Goal: Check status: Check status

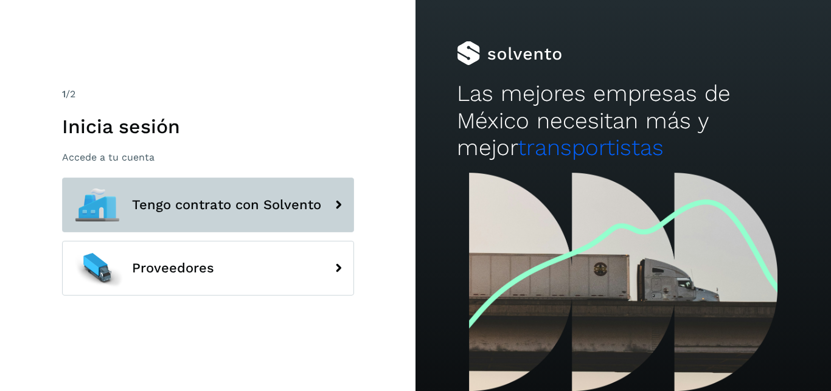
click at [226, 212] on span "Tengo contrato con Solvento" at bounding box center [226, 205] width 189 height 15
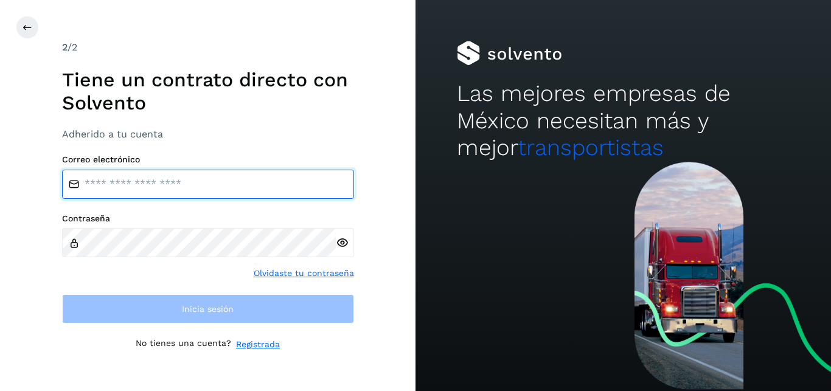
click at [148, 186] on input "email" at bounding box center [208, 184] width 292 height 29
paste input "**********"
type input "**********"
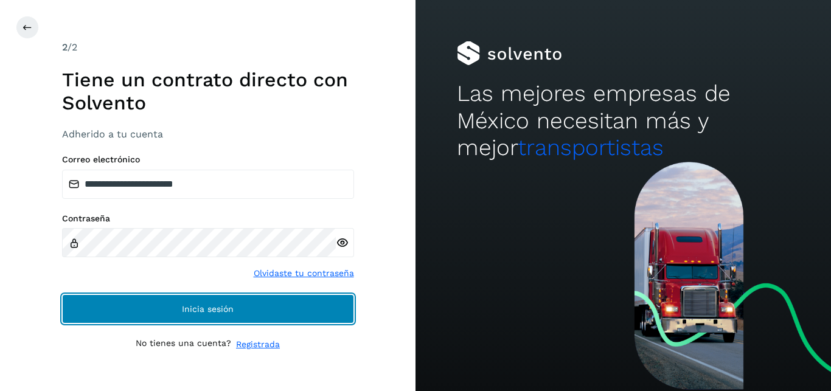
click at [196, 304] on button "Inicia sesión" at bounding box center [208, 309] width 292 height 29
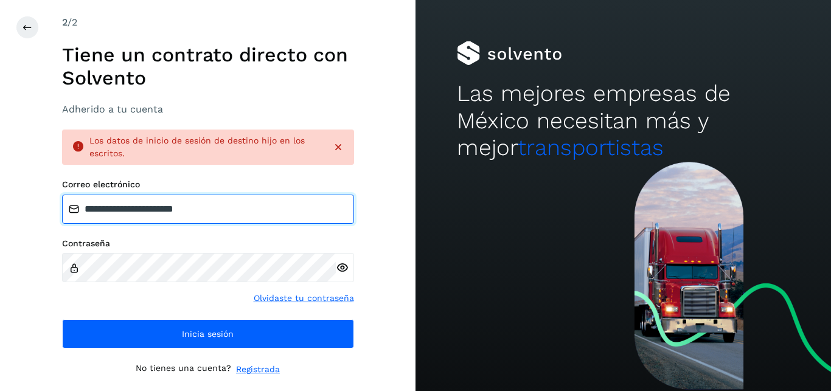
click at [248, 208] on input "**********" at bounding box center [208, 209] width 292 height 29
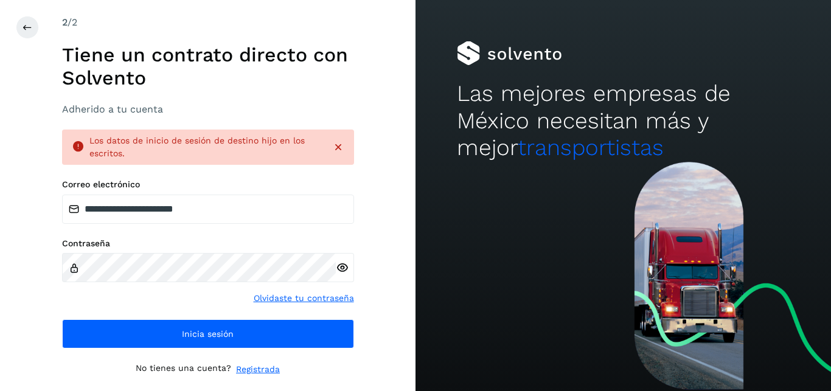
click at [380, 187] on div "**********" at bounding box center [208, 195] width 416 height 391
click at [343, 267] on icon at bounding box center [342, 268] width 13 height 13
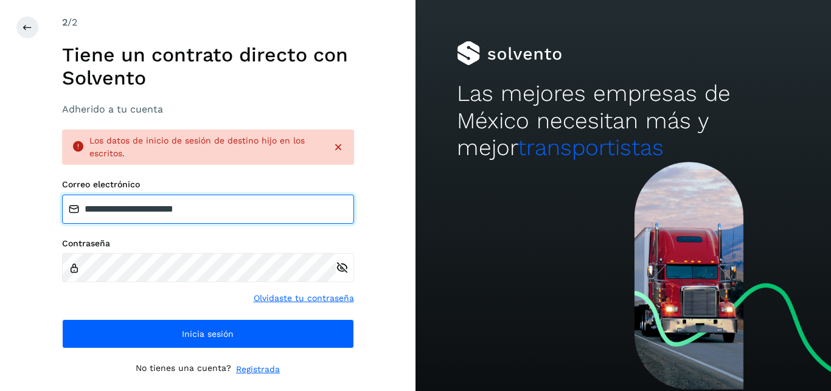
click at [256, 213] on input "**********" at bounding box center [208, 209] width 292 height 29
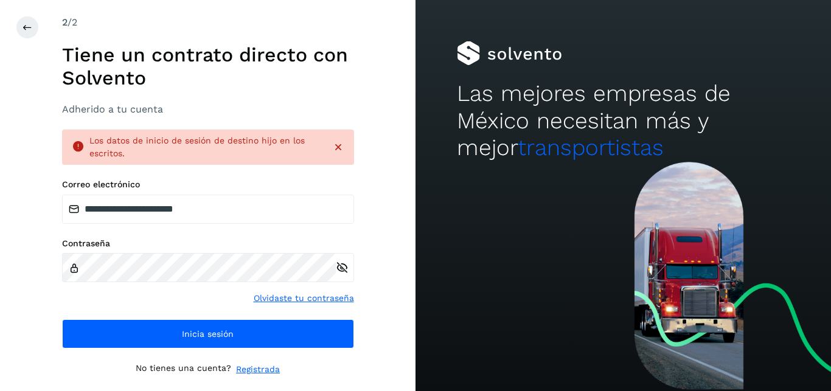
click at [364, 203] on div "**********" at bounding box center [208, 195] width 416 height 391
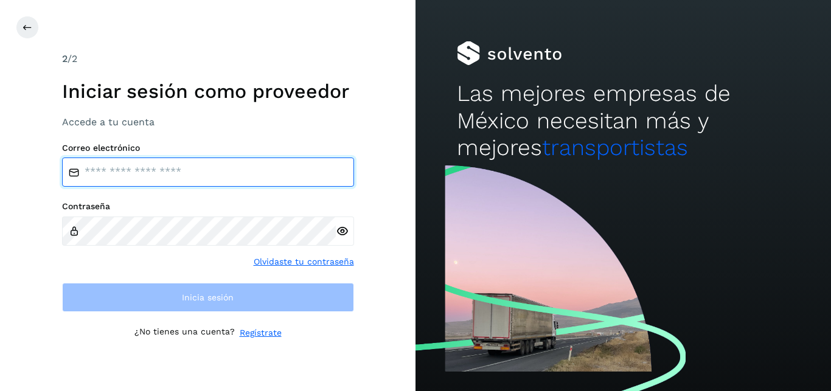
click at [185, 178] on input "email" at bounding box center [208, 172] width 292 height 29
paste input "**********"
type input "**********"
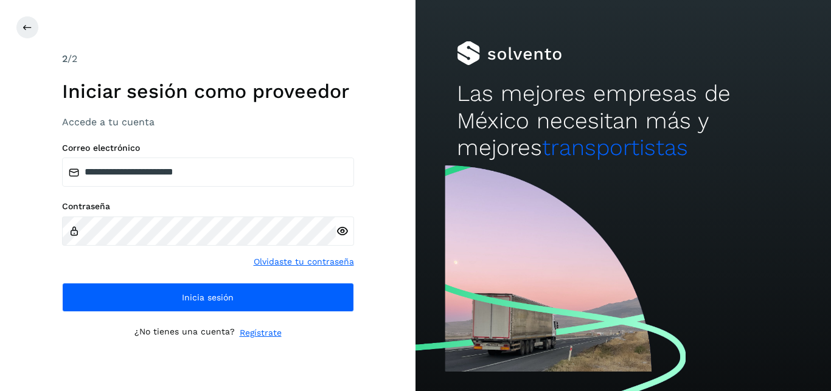
click at [343, 233] on icon at bounding box center [342, 231] width 13 height 13
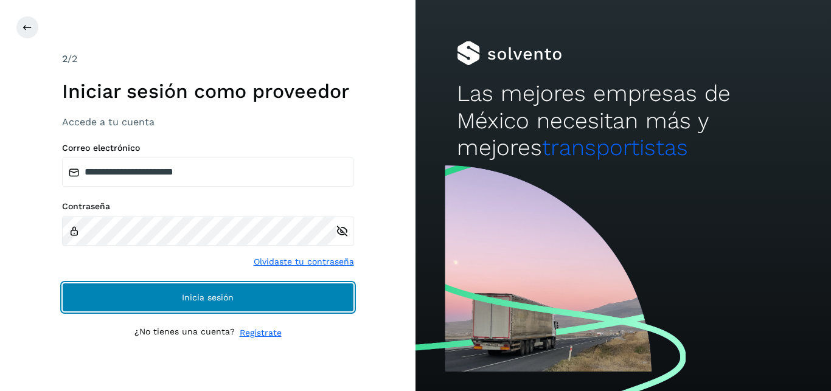
click at [212, 293] on button "Inicia sesión" at bounding box center [208, 297] width 292 height 29
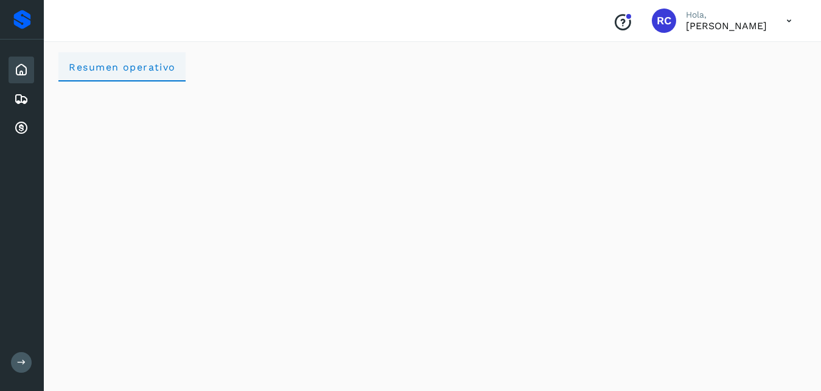
click at [111, 70] on span "Resumen operativo" at bounding box center [122, 67] width 108 height 12
click at [21, 99] on icon at bounding box center [21, 99] width 15 height 15
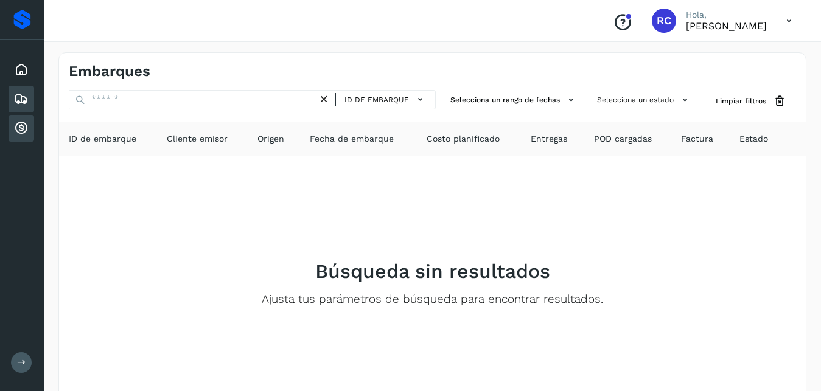
click at [23, 128] on icon at bounding box center [21, 128] width 15 height 15
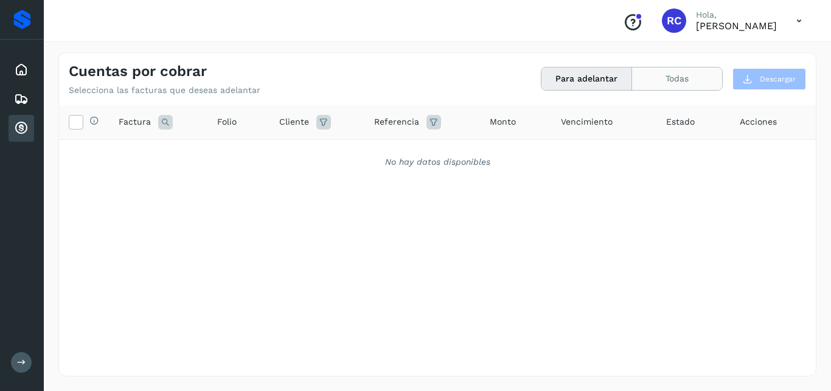
click at [657, 80] on button "Todas" at bounding box center [677, 79] width 90 height 23
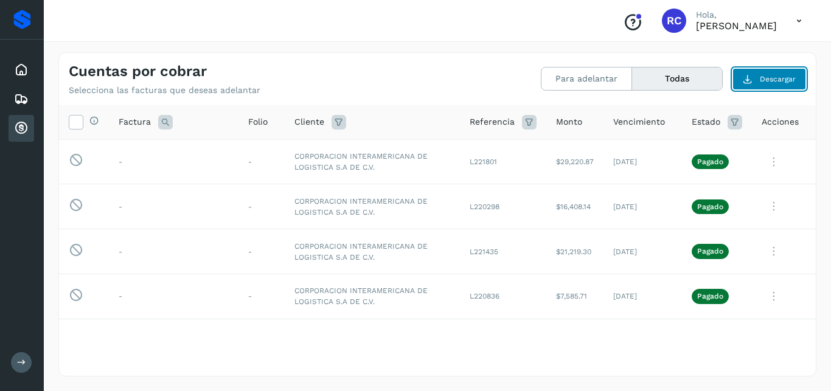
click at [772, 80] on span "Descargar" at bounding box center [778, 79] width 36 height 11
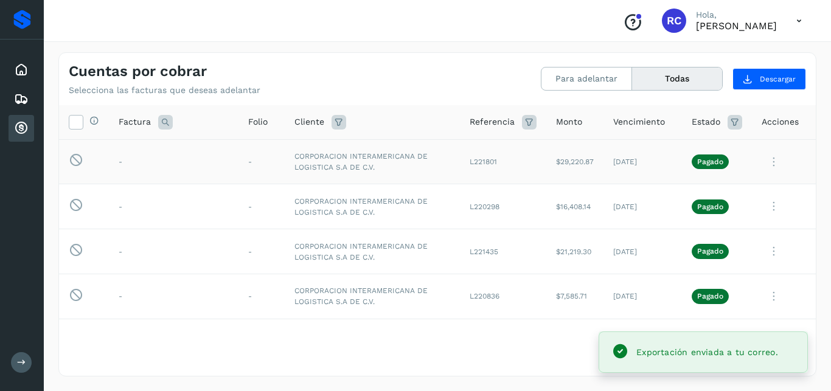
click at [702, 163] on p "Pagado" at bounding box center [711, 162] width 26 height 9
click at [762, 163] on icon at bounding box center [774, 162] width 24 height 25
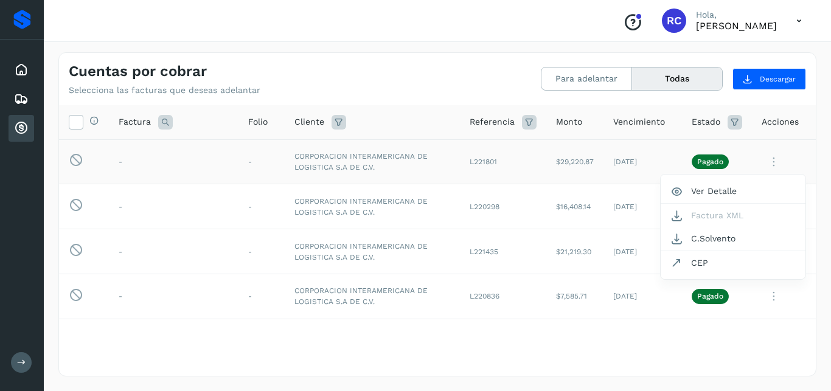
click at [590, 188] on div at bounding box center [415, 195] width 831 height 391
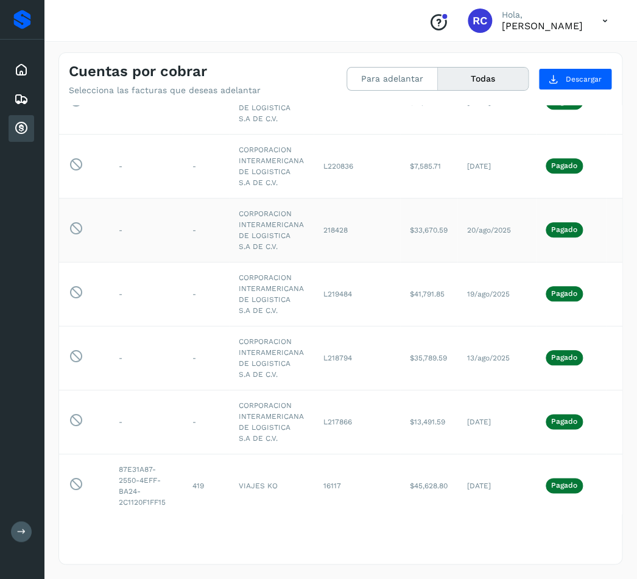
scroll to position [201, 0]
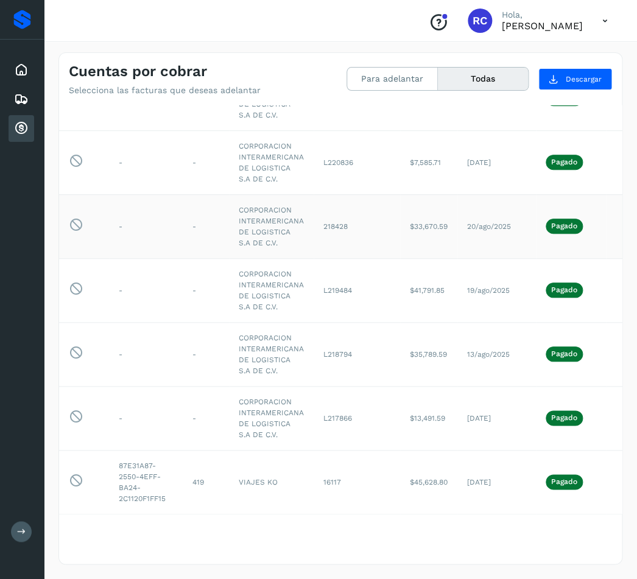
click at [577, 226] on p "Pagado" at bounding box center [564, 226] width 26 height 9
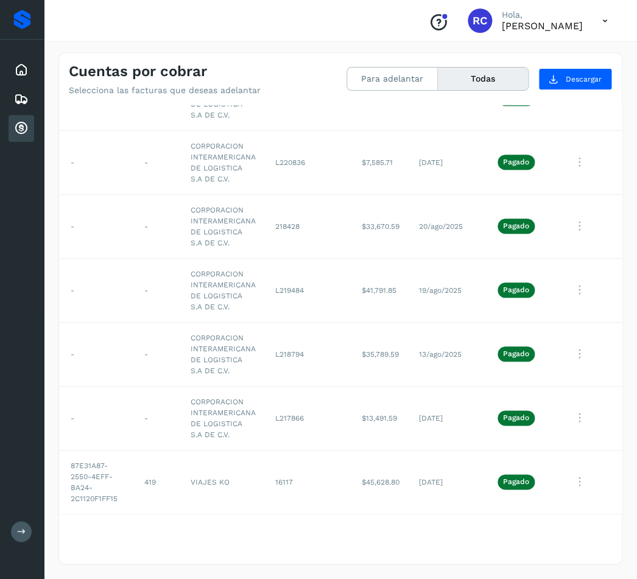
scroll to position [201, 88]
click at [567, 228] on icon at bounding box center [579, 226] width 24 height 25
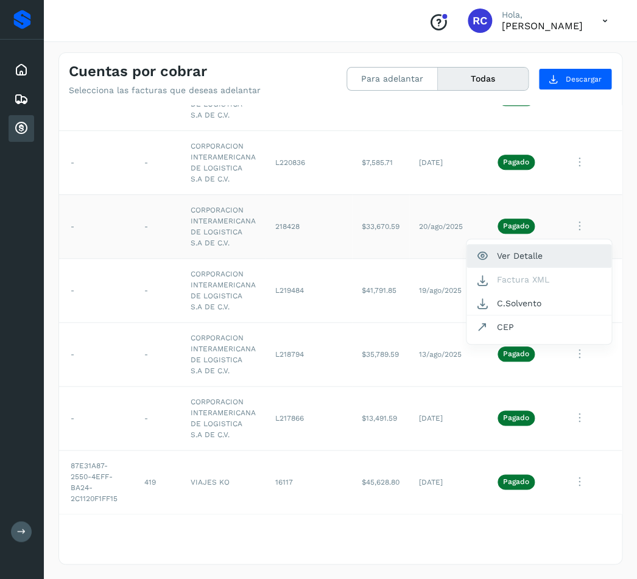
click at [494, 261] on button "Ver Detalle" at bounding box center [538, 256] width 145 height 24
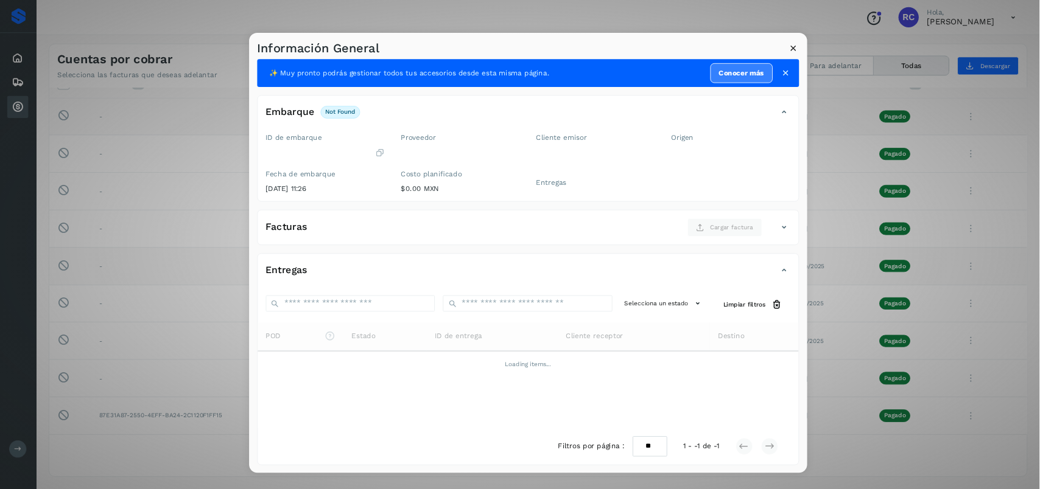
scroll to position [10, 0]
click at [831, 56] on icon at bounding box center [952, 57] width 13 height 13
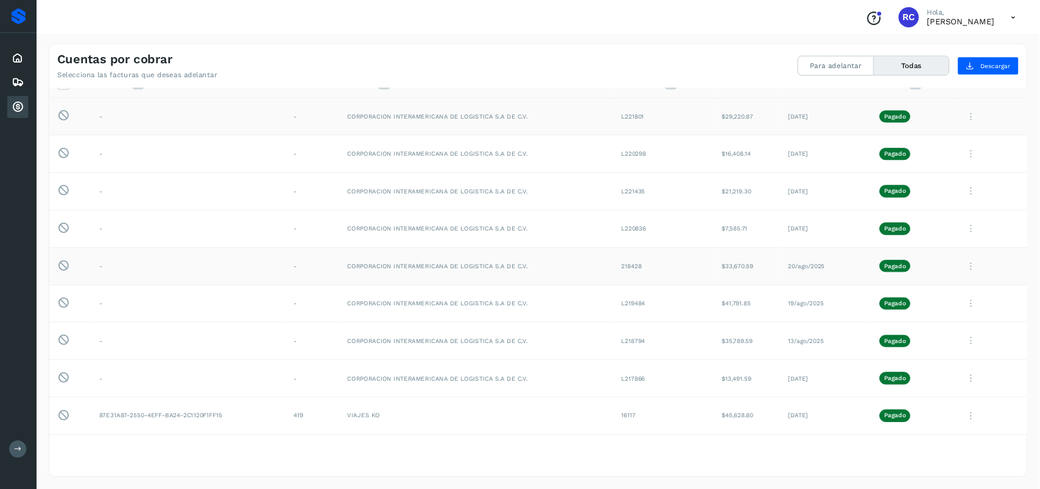
scroll to position [25, 0]
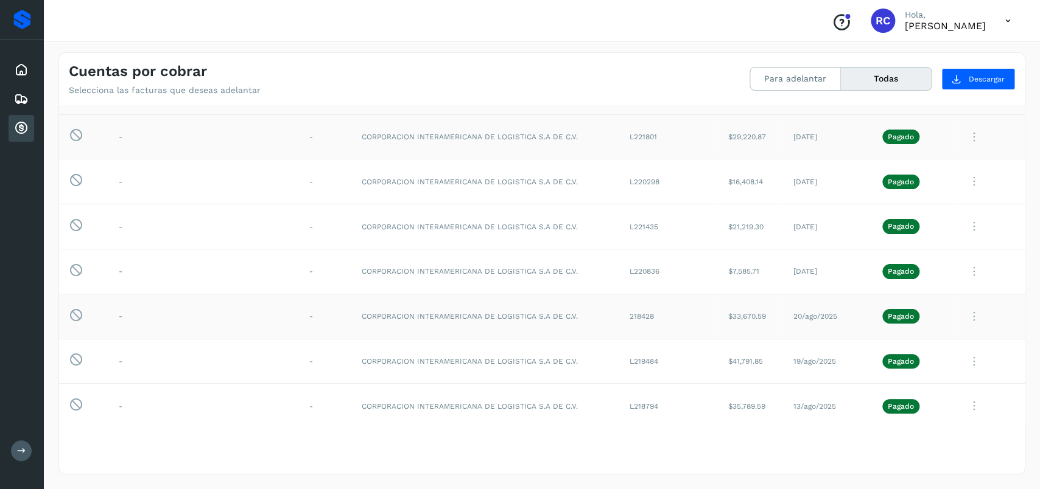
click at [659, 51] on div "Cuentas por cobrar Selecciona las facturas que deseas adelantar Para adelantar …" at bounding box center [542, 264] width 996 height 452
click at [831, 318] on icon at bounding box center [974, 316] width 24 height 25
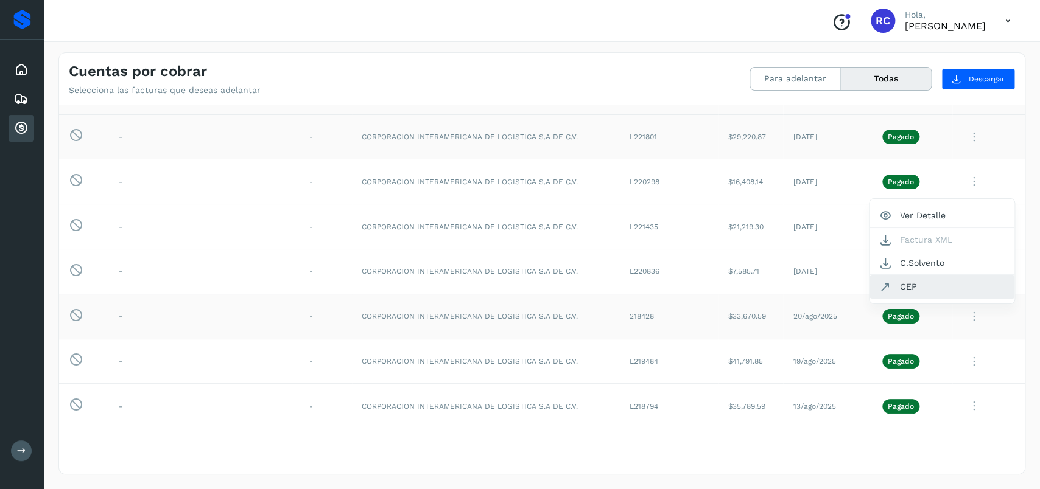
click at [831, 289] on button "CEP" at bounding box center [941, 286] width 145 height 23
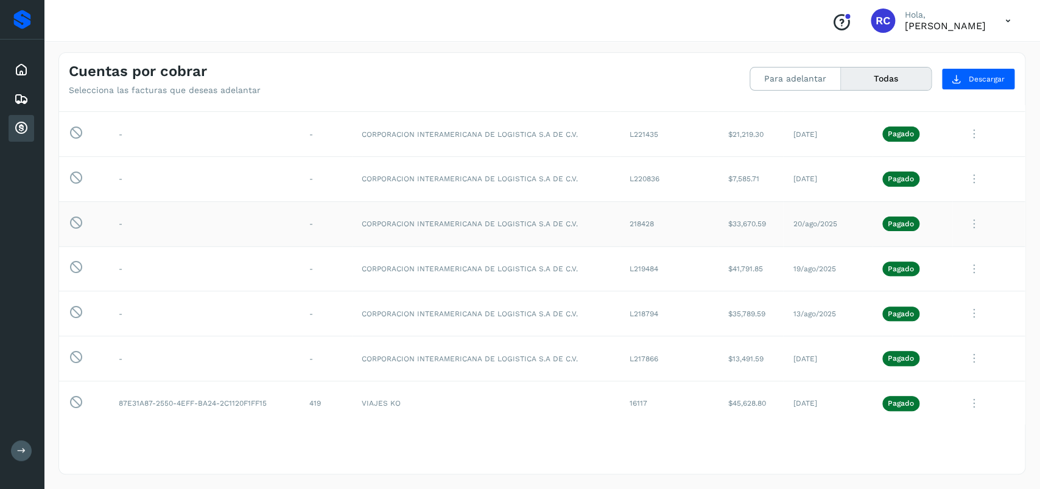
scroll to position [123, 0]
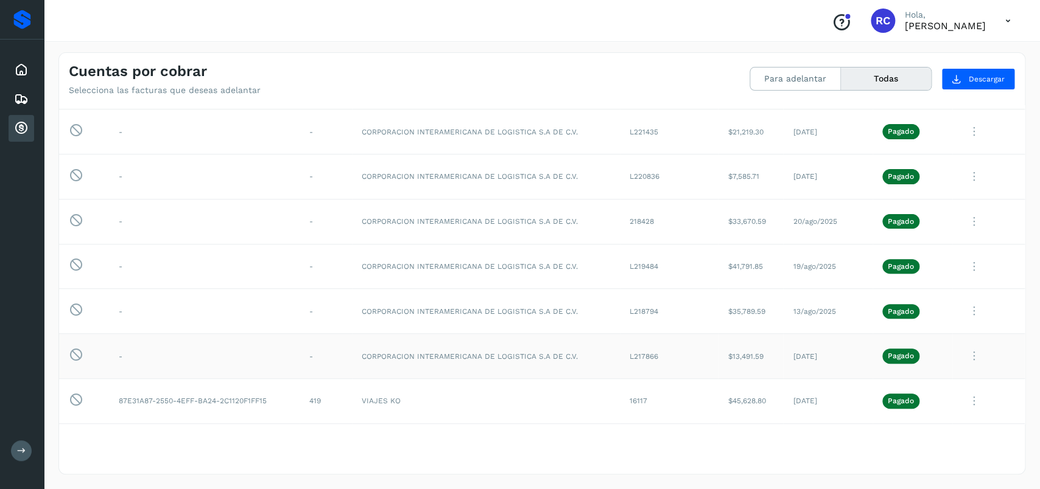
click at [831, 357] on icon at bounding box center [974, 356] width 24 height 25
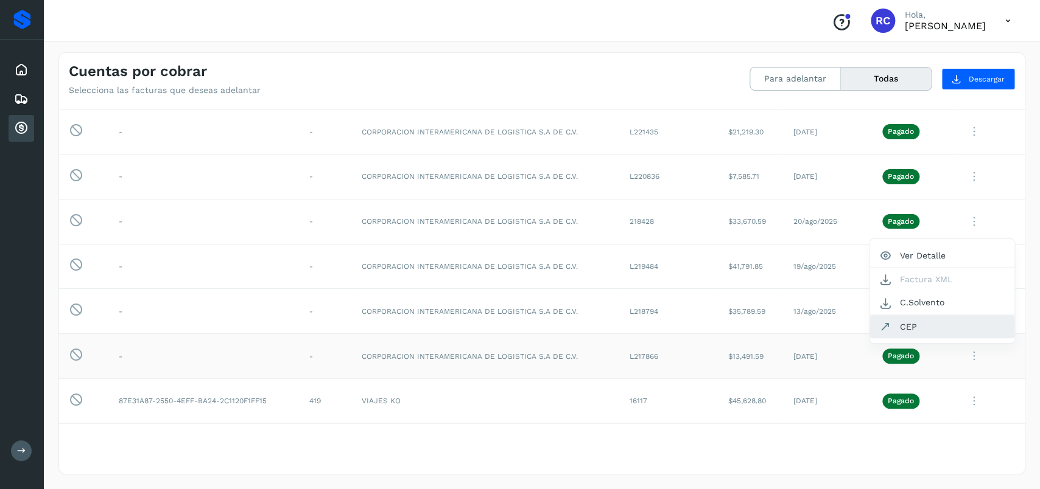
click at [831, 323] on button "CEP" at bounding box center [941, 326] width 145 height 23
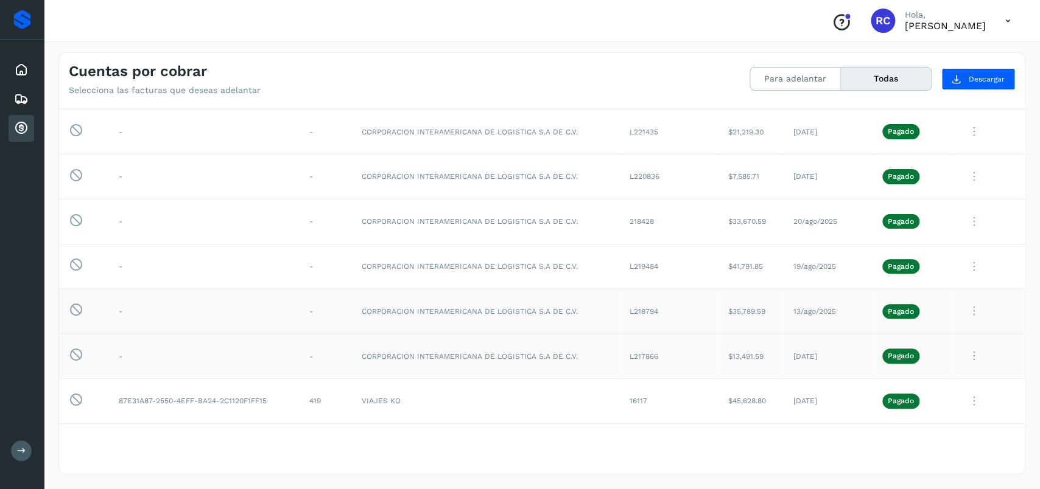
click at [831, 310] on icon at bounding box center [974, 311] width 24 height 25
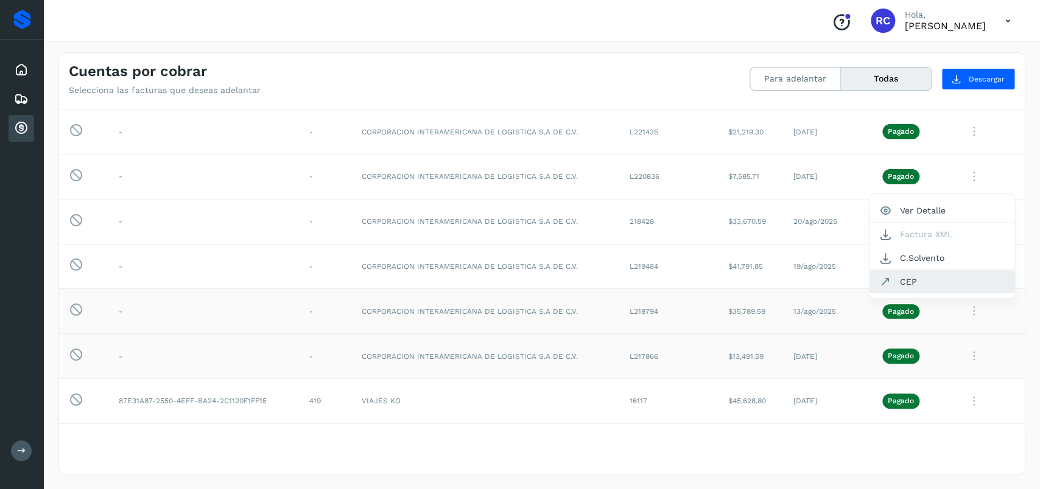
click at [831, 280] on button "CEP" at bounding box center [941, 281] width 145 height 23
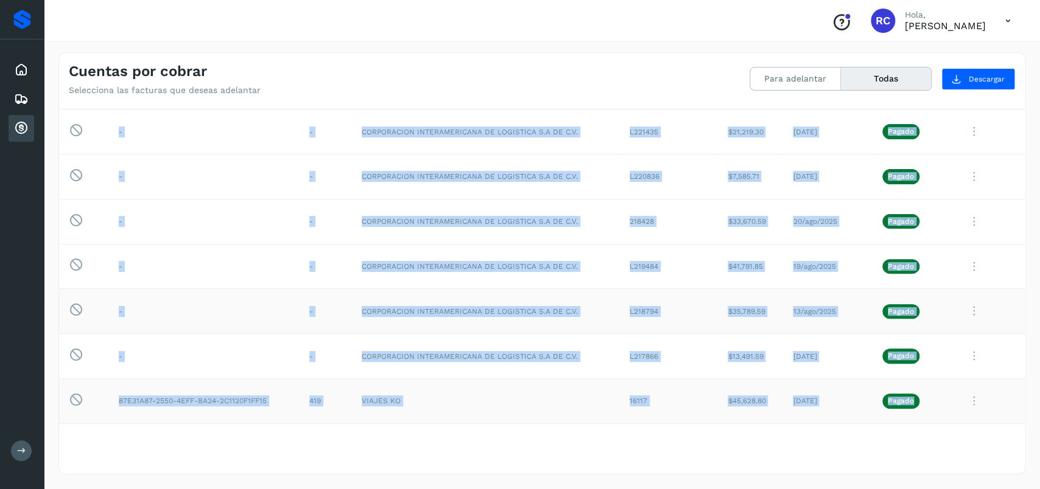
drag, startPoint x: 64, startPoint y: 105, endPoint x: 925, endPoint y: 408, distance: 912.3
click at [831, 391] on div "Cuentas por cobrar Selecciona las facturas que deseas adelantar Para adelantar …" at bounding box center [541, 263] width 967 height 422
copy table "Selecciona todas las facturas disponibles para adelanto Factura Folio Cliente R…"
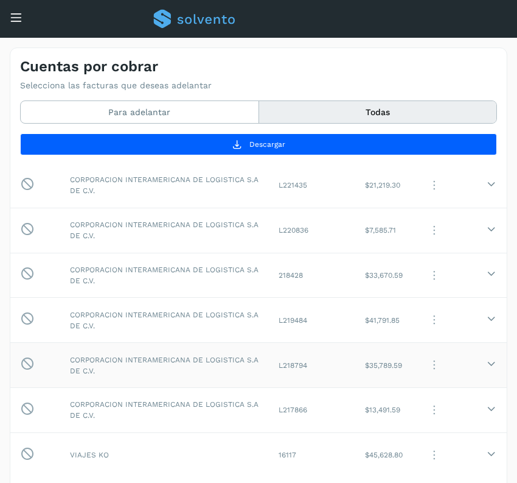
scroll to position [55, 0]
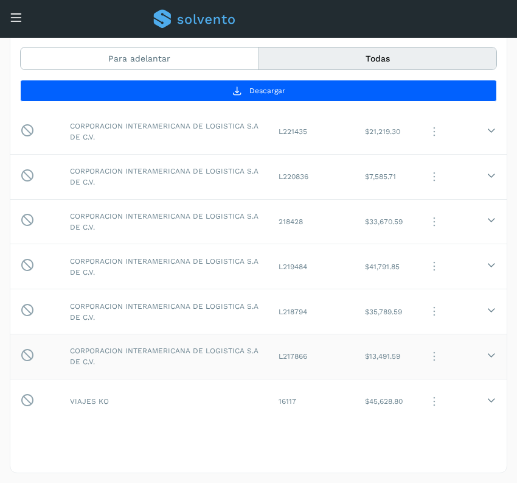
click at [487, 355] on icon at bounding box center [492, 355] width 10 height 10
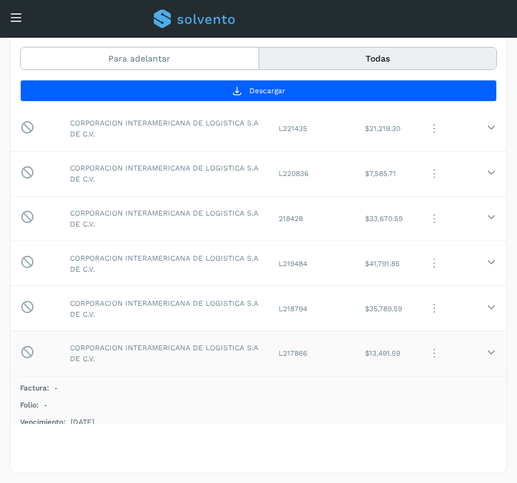
click at [487, 355] on icon at bounding box center [492, 352] width 10 height 10
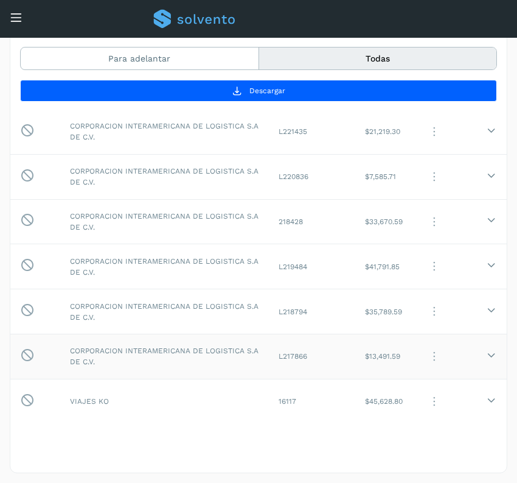
click at [422, 356] on icon at bounding box center [434, 356] width 24 height 25
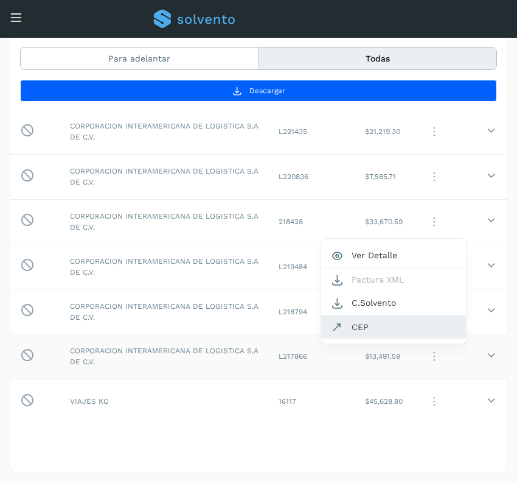
click at [351, 322] on button "CEP" at bounding box center [393, 326] width 145 height 23
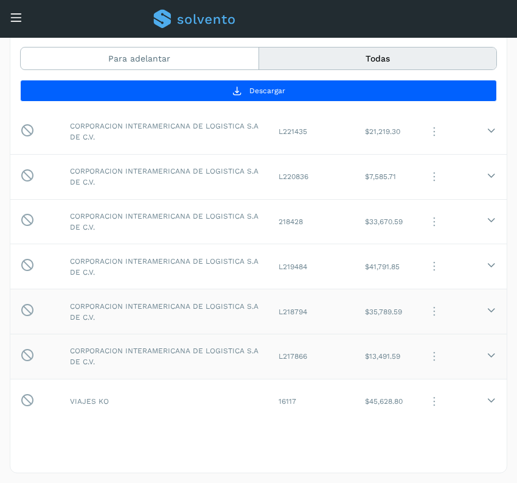
click at [422, 307] on icon at bounding box center [434, 311] width 24 height 25
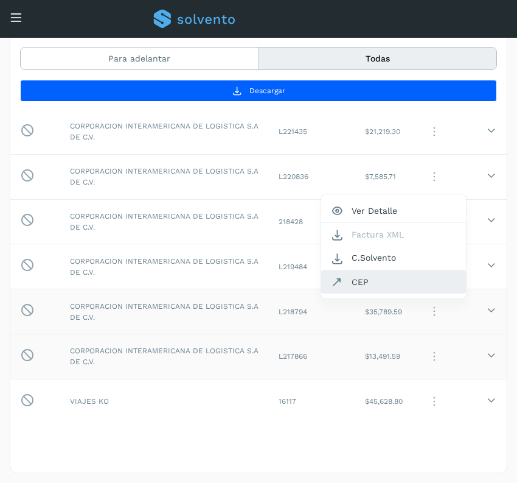
click at [340, 281] on button "CEP" at bounding box center [393, 281] width 145 height 23
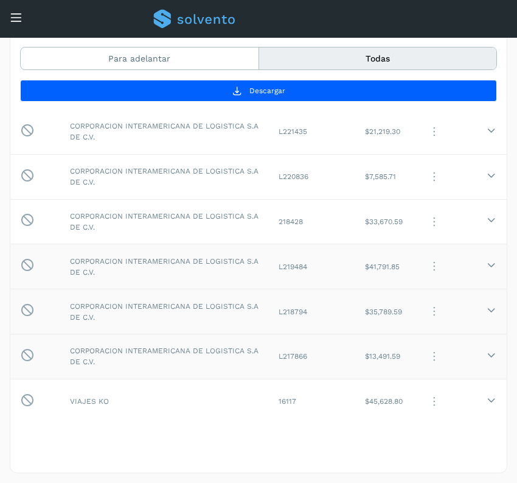
click at [422, 264] on icon at bounding box center [434, 266] width 24 height 25
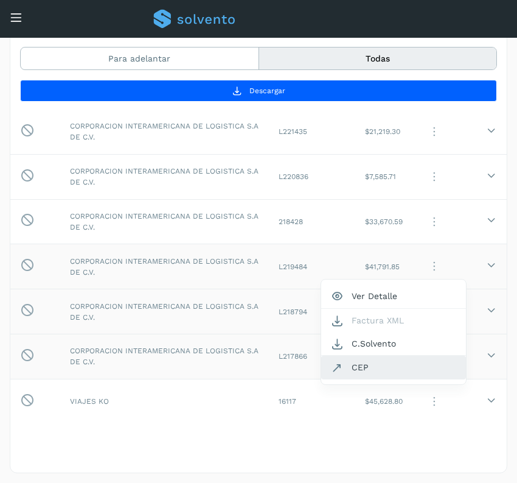
click at [347, 364] on button "CEP" at bounding box center [393, 366] width 145 height 23
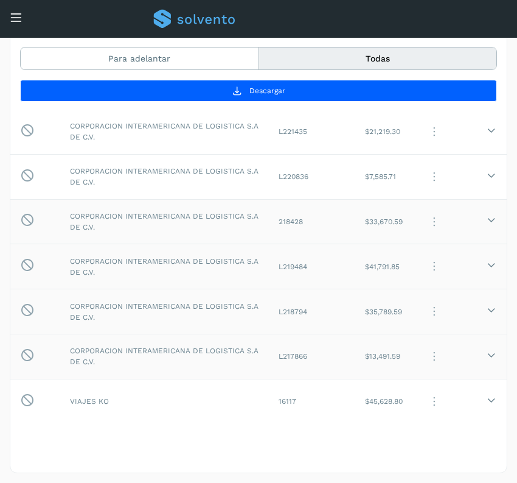
click at [422, 219] on icon at bounding box center [434, 221] width 24 height 25
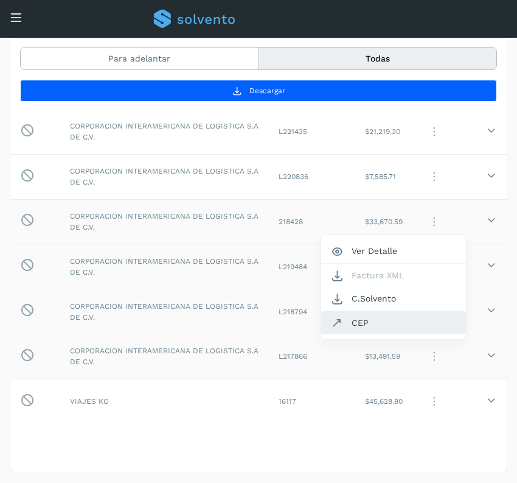
click at [357, 323] on button "CEP" at bounding box center [393, 322] width 145 height 23
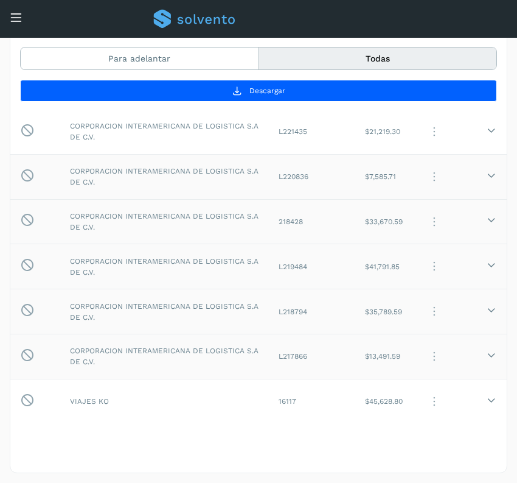
click at [422, 173] on icon at bounding box center [434, 176] width 24 height 25
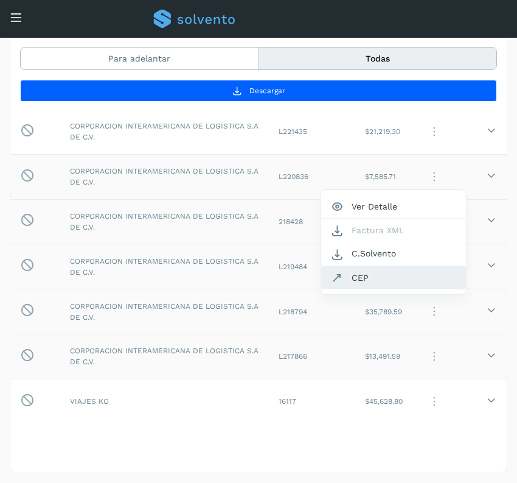
click at [346, 276] on button "CEP" at bounding box center [393, 277] width 145 height 23
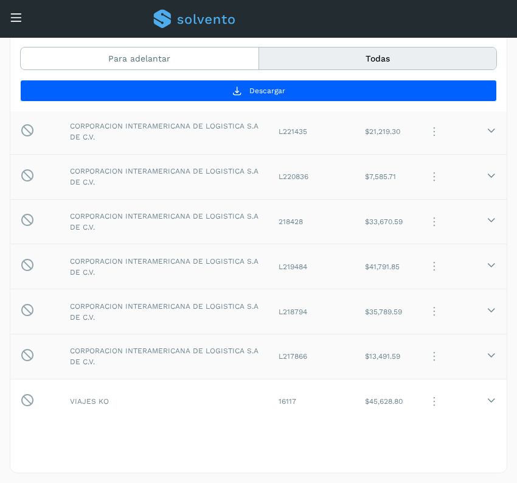
click at [423, 128] on icon at bounding box center [434, 131] width 24 height 25
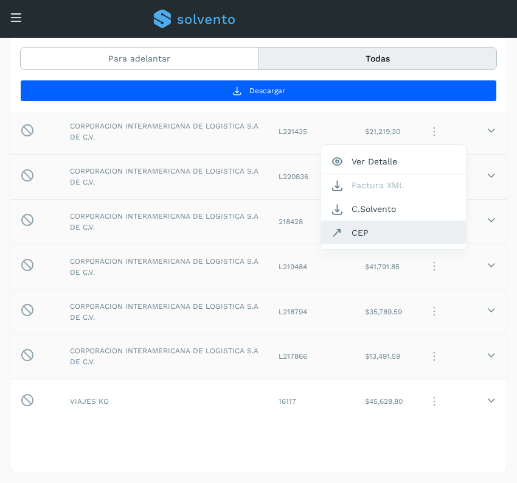
click at [344, 232] on button "CEP" at bounding box center [393, 232] width 145 height 23
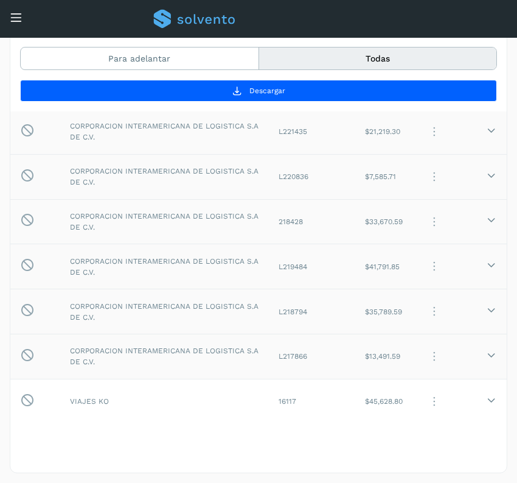
scroll to position [11, 0]
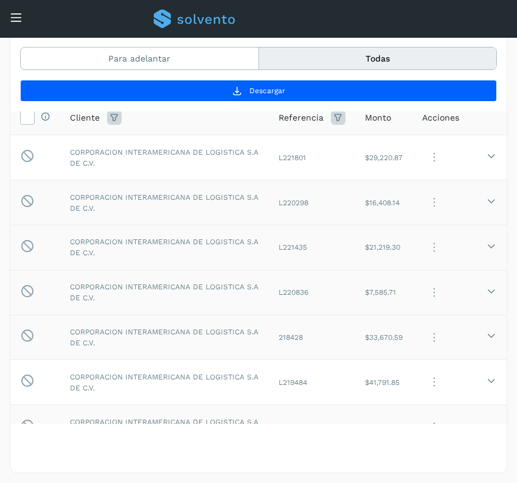
click at [422, 201] on icon at bounding box center [434, 202] width 24 height 25
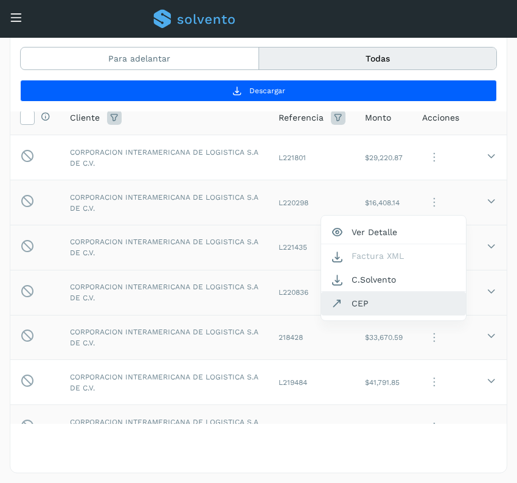
click at [349, 299] on button "CEP" at bounding box center [393, 303] width 145 height 23
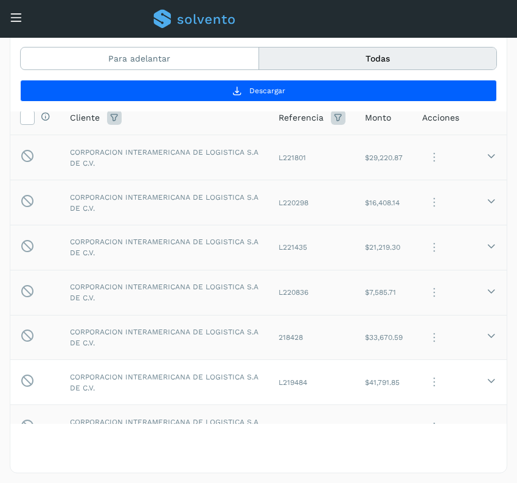
click at [423, 157] on icon at bounding box center [434, 157] width 24 height 25
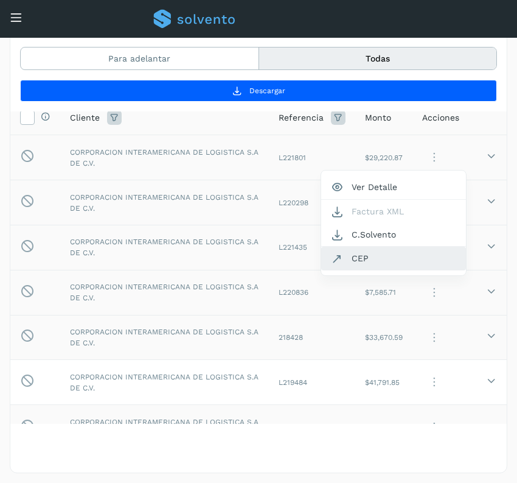
click at [358, 255] on button "CEP" at bounding box center [393, 258] width 145 height 23
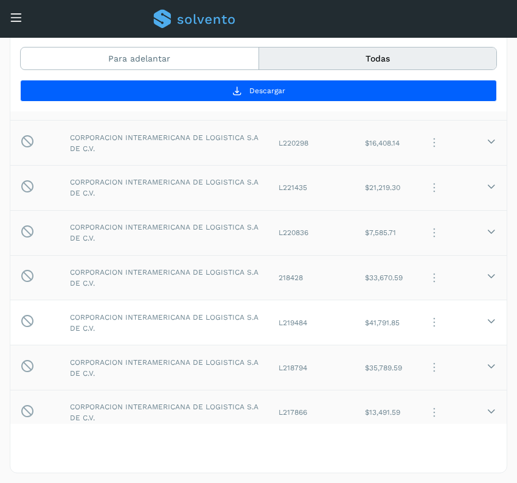
scroll to position [130, 0]
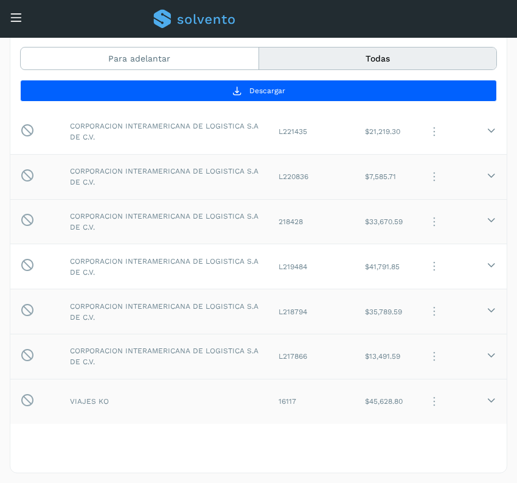
click at [422, 391] on icon at bounding box center [434, 401] width 24 height 25
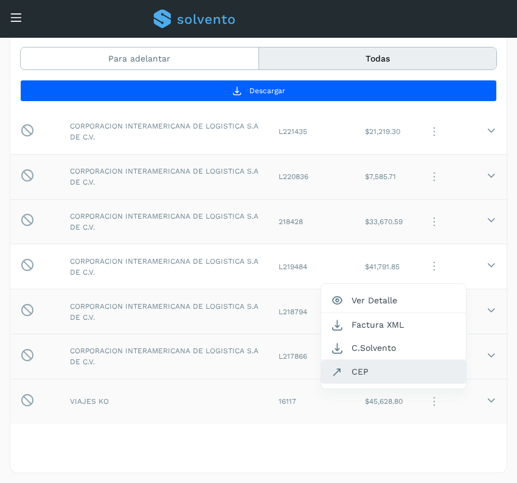
click at [355, 373] on button "CEP" at bounding box center [393, 371] width 145 height 23
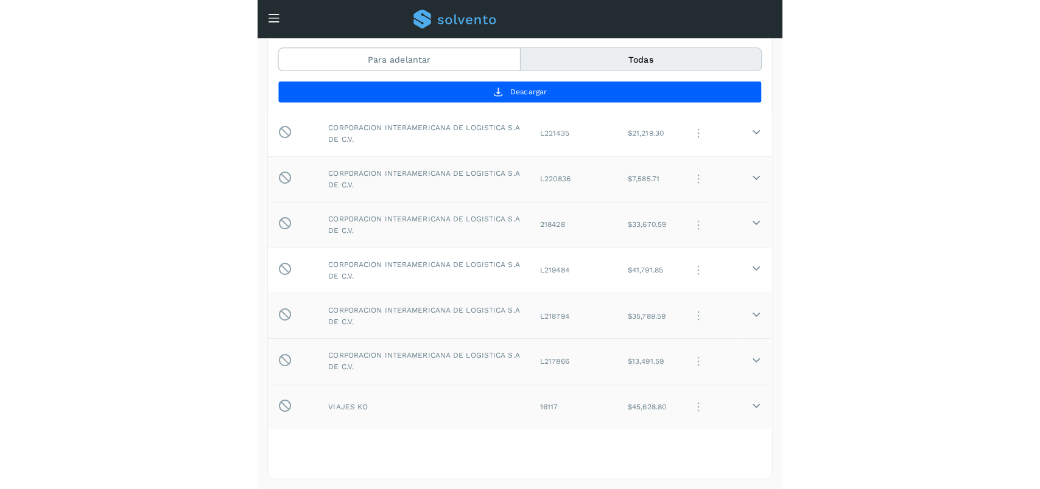
scroll to position [123, 0]
